Goal: Answer question/provide support: Answer question/provide support

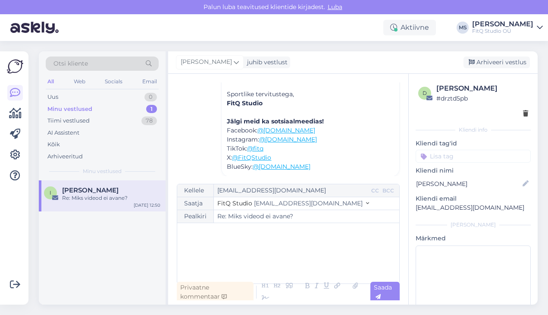
scroll to position [267, 0]
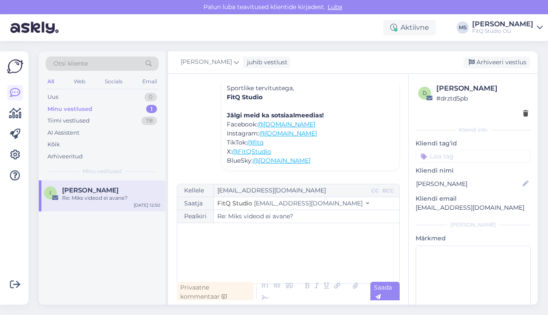
click at [78, 110] on div "Minu vestlused" at bounding box center [69, 109] width 45 height 9
click at [64, 97] on div "Uus 0" at bounding box center [102, 97] width 113 height 12
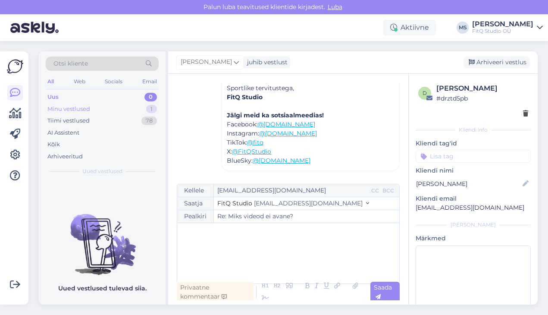
click at [65, 108] on div "Minu vestlused" at bounding box center [68, 109] width 43 height 9
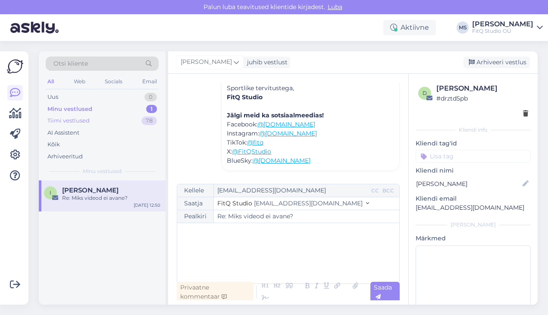
click at [65, 120] on div "Tiimi vestlused" at bounding box center [68, 120] width 42 height 9
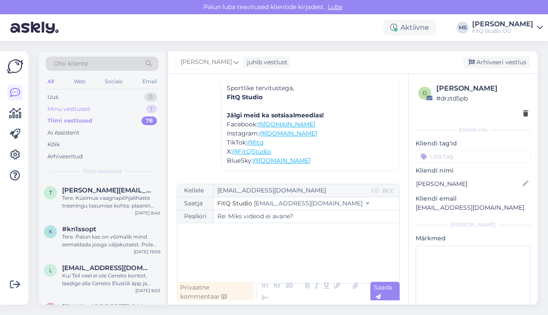
click at [66, 109] on div "Minu vestlused" at bounding box center [68, 109] width 43 height 9
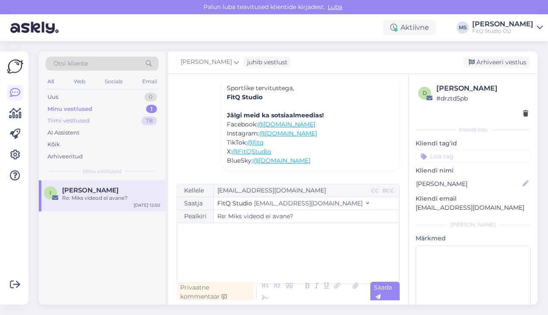
click at [78, 119] on div "Tiimi vestlused" at bounding box center [68, 120] width 42 height 9
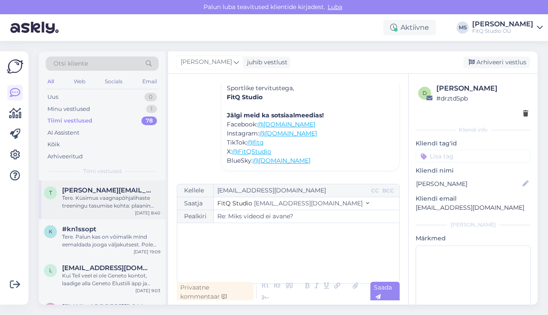
click at [134, 194] on div "Tere. Küsimus vaagnapõhjalihaste treeningu tasumise kohta: plaanin tasuda Stebb…" at bounding box center [111, 202] width 98 height 16
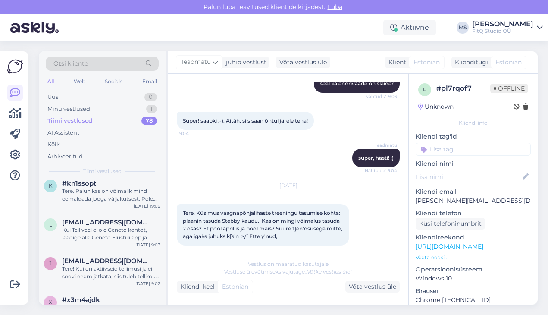
scroll to position [31, 0]
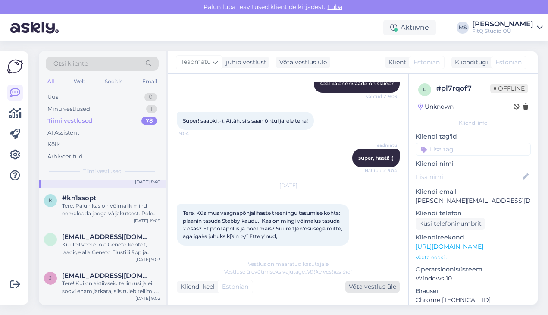
click at [381, 288] on div "Võta vestlus üle" at bounding box center [372, 287] width 54 height 12
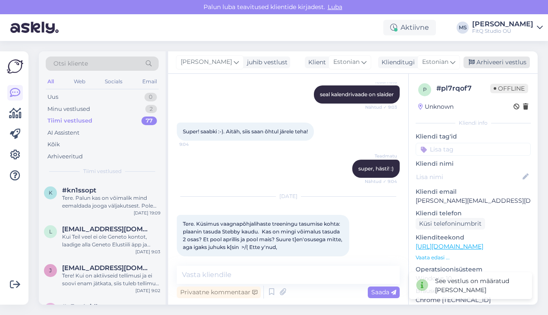
click at [488, 62] on div "Arhiveeri vestlus" at bounding box center [496, 62] width 66 height 12
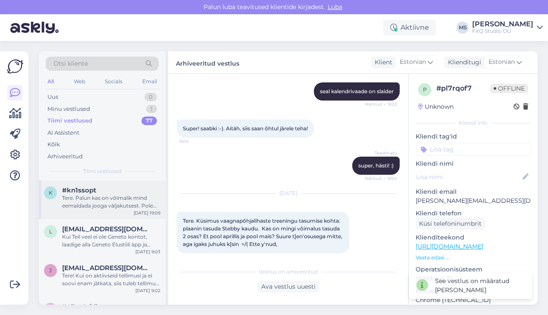
click at [107, 204] on div "Tere. Palun kas on võimalik mind eemaldada jooga väljakutsest. Pole minu stiil." at bounding box center [111, 202] width 98 height 16
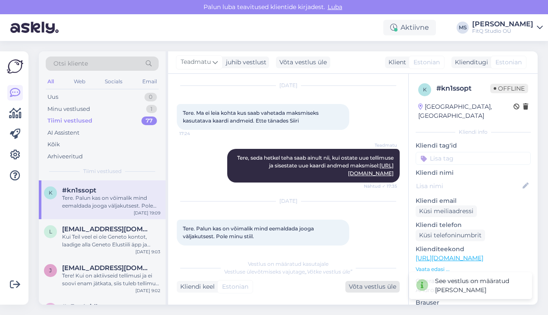
click at [368, 288] on div "Võta vestlus üle" at bounding box center [372, 287] width 54 height 12
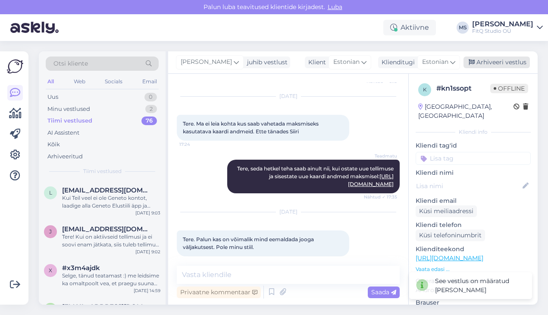
click at [508, 62] on div "Arhiveeri vestlus" at bounding box center [496, 62] width 66 height 12
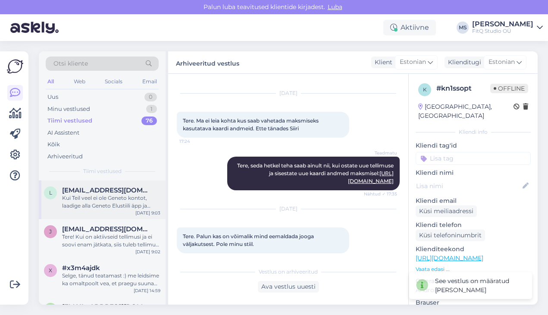
click at [83, 194] on div "Kui Teil veel ei ole Geneto kontot, laadige alla Geneto Elustiili äpp ja regist…" at bounding box center [111, 202] width 98 height 16
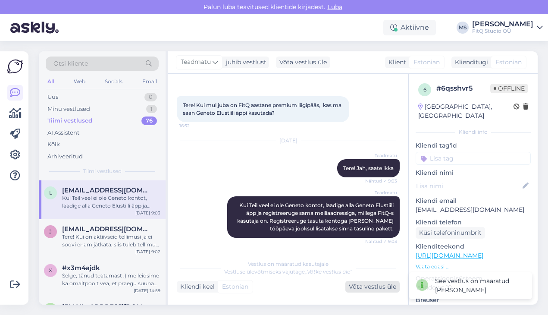
click at [362, 287] on div "Võta vestlus üle" at bounding box center [372, 287] width 54 height 12
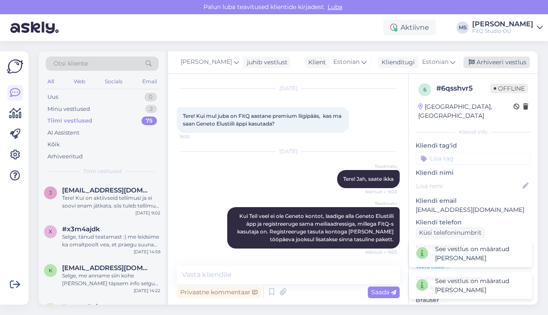
click at [517, 65] on div "Arhiveeri vestlus" at bounding box center [496, 62] width 66 height 12
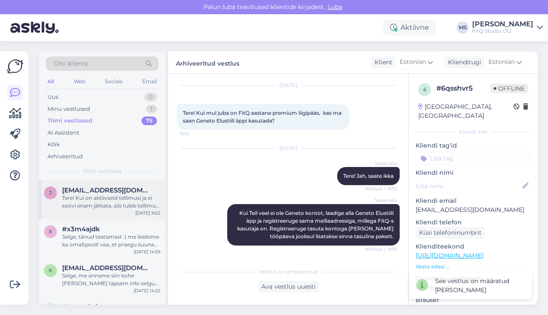
click at [93, 190] on span "[EMAIL_ADDRESS][DOMAIN_NAME]" at bounding box center [107, 190] width 90 height 8
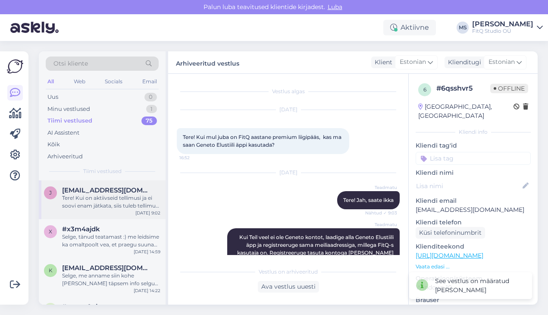
scroll to position [41, 0]
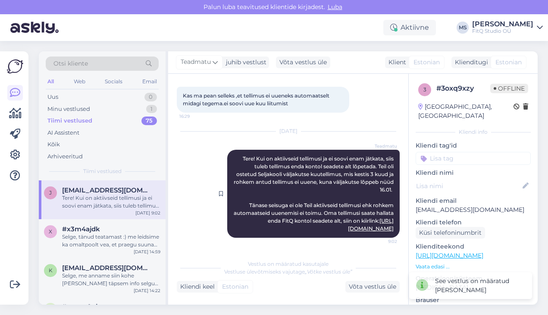
drag, startPoint x: 365, startPoint y: 284, endPoint x: 398, endPoint y: 188, distance: 101.8
click at [365, 284] on div "Võta vestlus üle" at bounding box center [372, 287] width 54 height 12
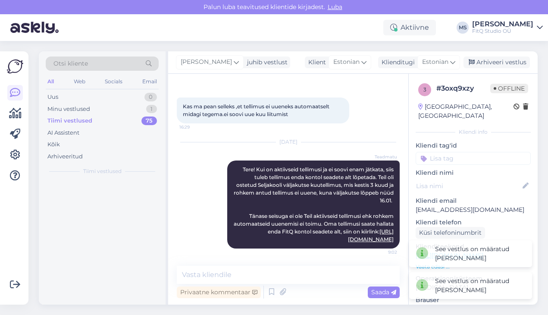
scroll to position [31, 0]
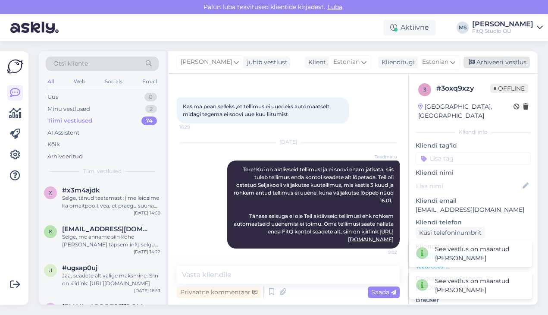
click at [484, 60] on div "Arhiveeri vestlus" at bounding box center [496, 62] width 66 height 12
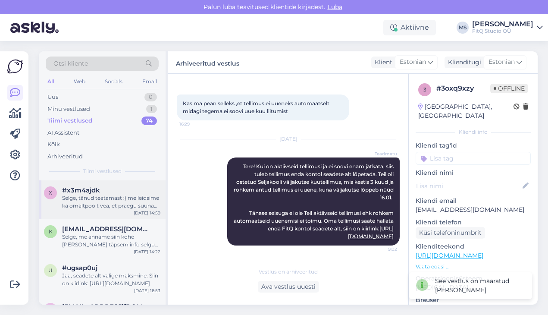
drag, startPoint x: 87, startPoint y: 205, endPoint x: 97, endPoint y: 209, distance: 11.0
click at [87, 205] on div "Selge, tänud teatamast :) me leidsime ka omaltpoolt vea, et praegu suunab stebb…" at bounding box center [111, 202] width 98 height 16
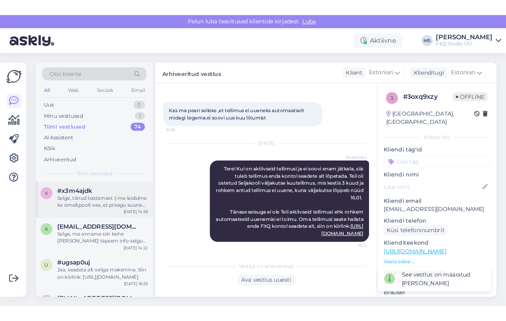
scroll to position [0, 0]
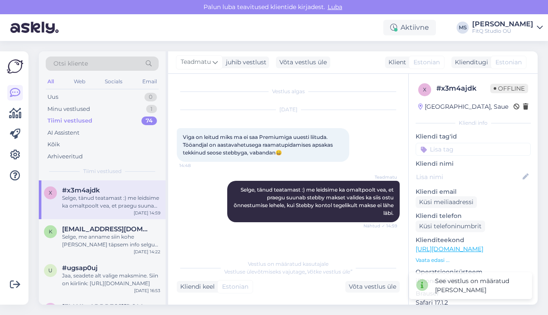
drag, startPoint x: 375, startPoint y: 287, endPoint x: 388, endPoint y: 252, distance: 37.0
click at [375, 287] on div "Võta vestlus üle" at bounding box center [372, 287] width 54 height 12
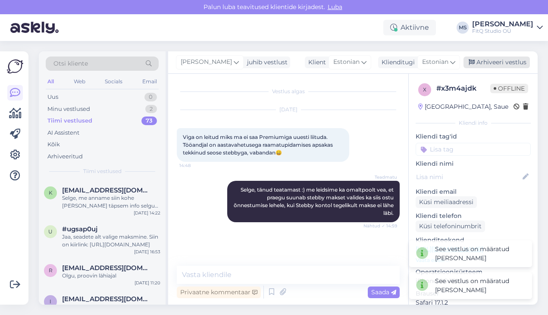
drag, startPoint x: 494, startPoint y: 62, endPoint x: 477, endPoint y: 61, distance: 17.3
click at [494, 62] on div "Arhiveeri vestlus" at bounding box center [496, 62] width 66 height 12
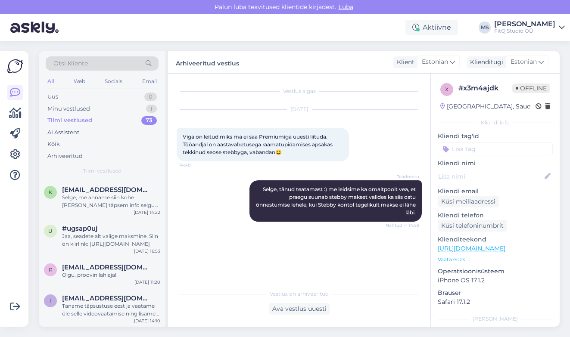
click at [547, 26] on icon at bounding box center [562, 27] width 6 height 7
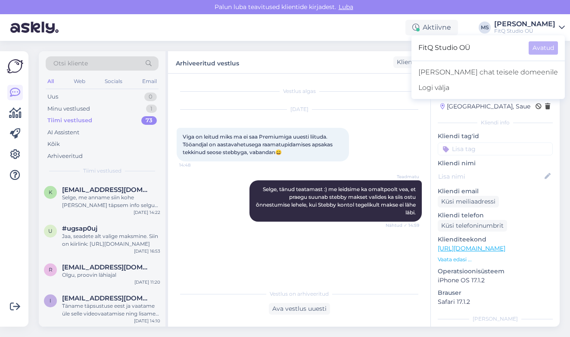
click at [478, 23] on div "Aktiivne [PERSON_NAME] FitQ Studio OÜ FitQ Studio OÜ Avatud [PERSON_NAME] chat …" at bounding box center [285, 27] width 570 height 27
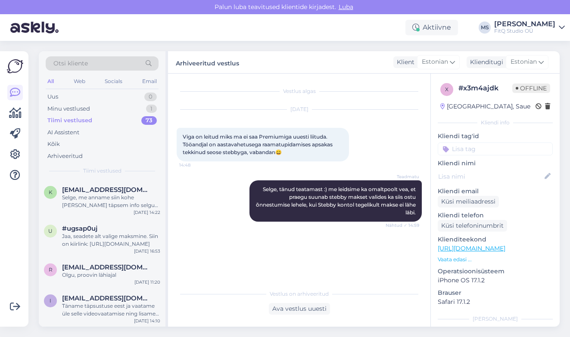
click at [547, 27] on icon at bounding box center [562, 27] width 6 height 7
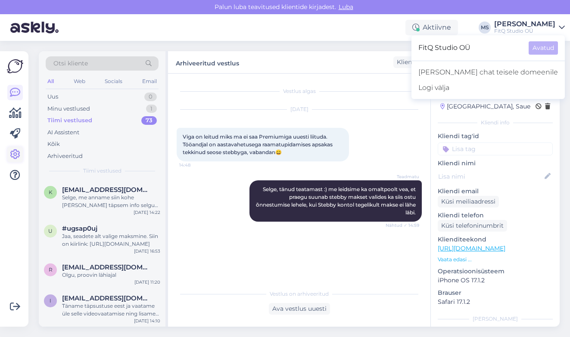
click at [11, 155] on icon at bounding box center [15, 155] width 10 height 10
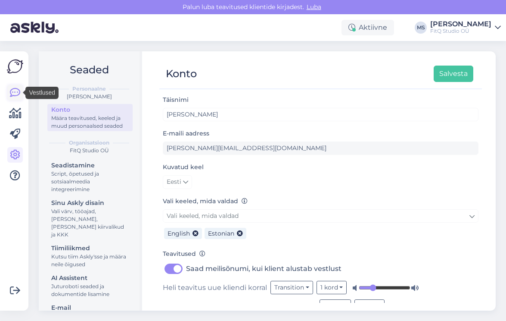
click at [12, 94] on icon at bounding box center [15, 92] width 10 height 10
